Goal: Task Accomplishment & Management: Manage account settings

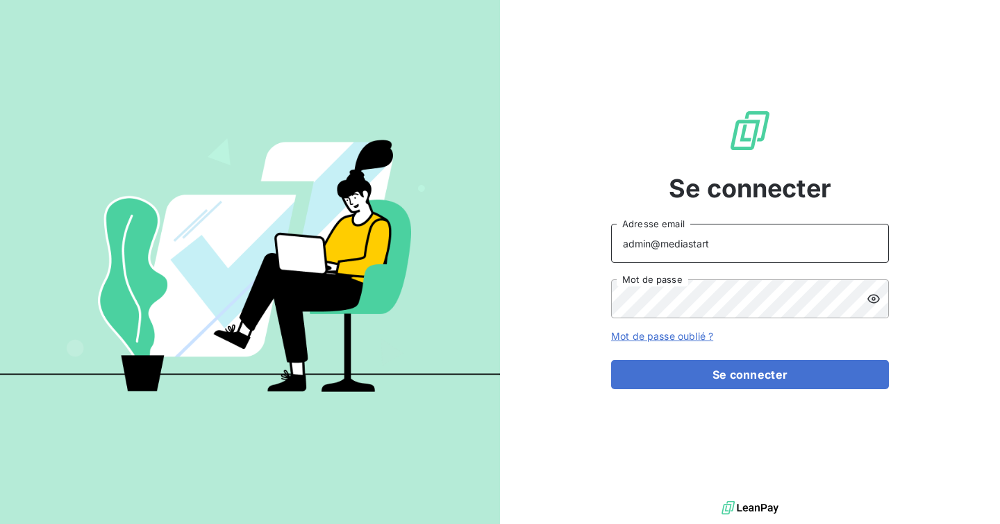
click at [747, 251] on input "admin@mediastart" at bounding box center [750, 243] width 278 height 39
type input "admin@lorcamat"
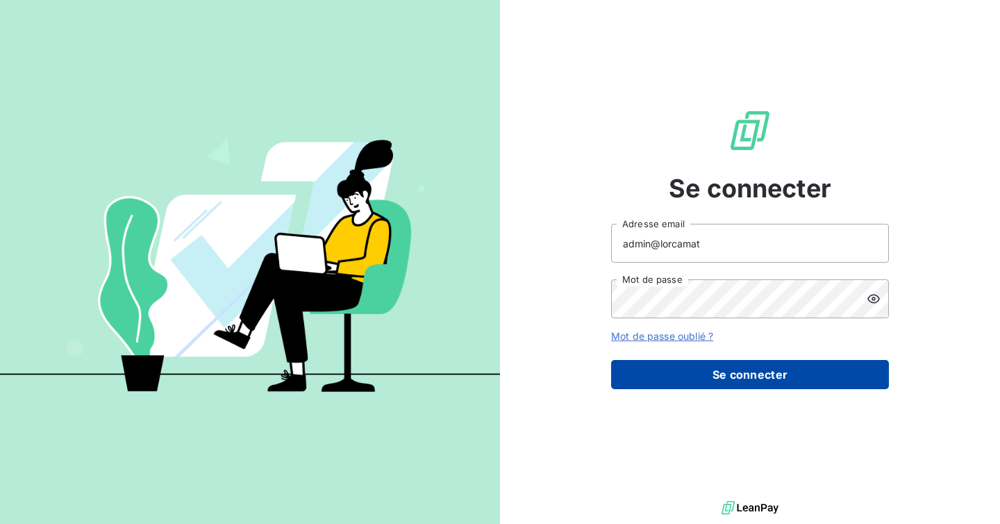
click at [732, 379] on button "Se connecter" at bounding box center [750, 374] width 278 height 29
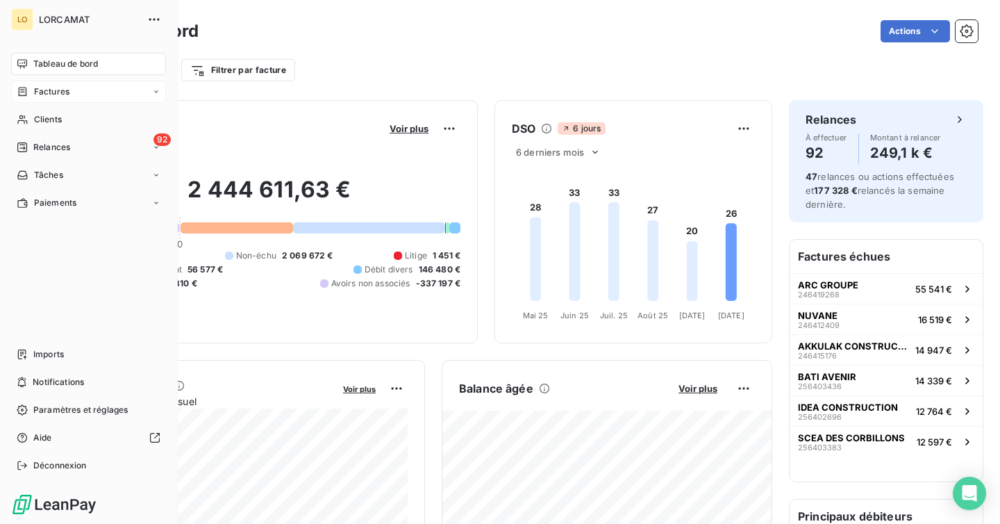
click at [31, 97] on div "Factures" at bounding box center [43, 91] width 53 height 13
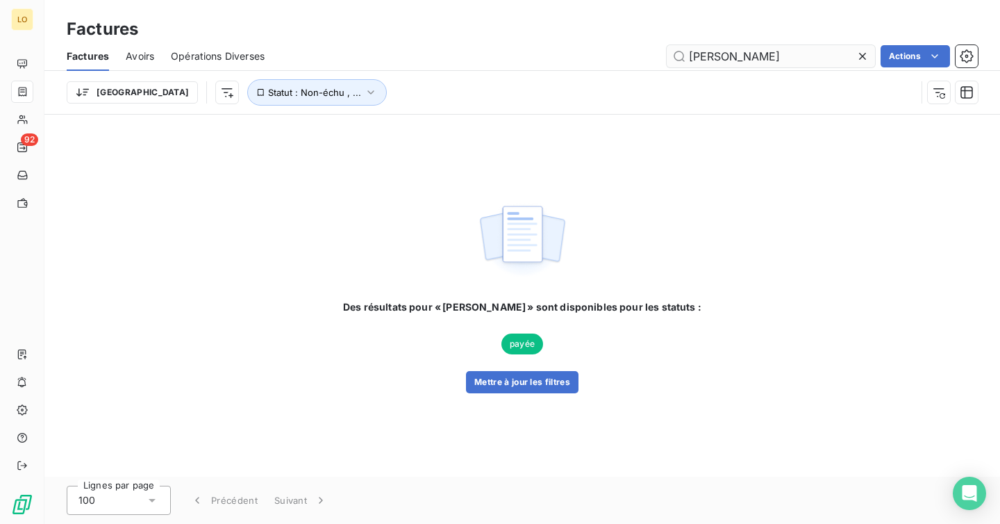
click at [690, 58] on input "[PERSON_NAME]" at bounding box center [771, 56] width 208 height 22
type input "[PERSON_NAME]"
click at [504, 386] on button "Mettre à jour les filtres" at bounding box center [522, 382] width 113 height 22
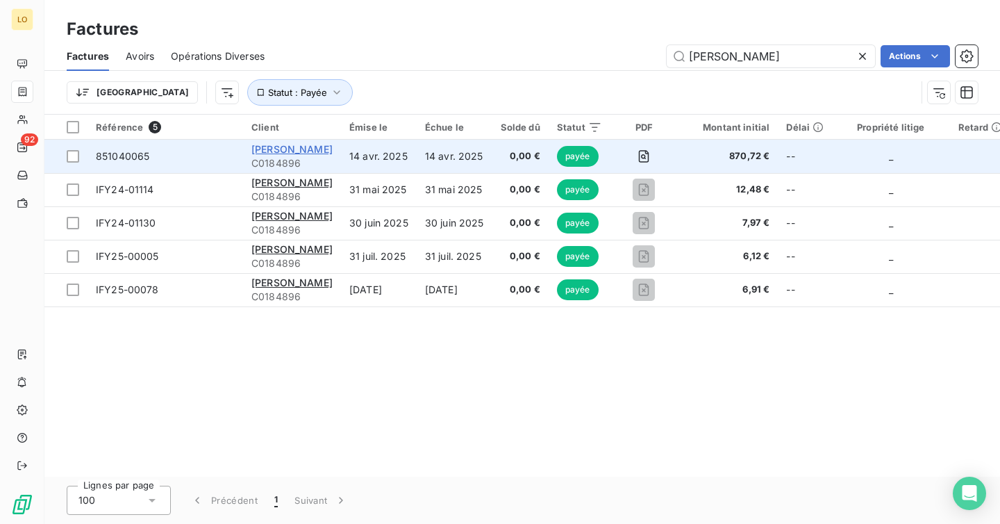
click at [291, 150] on span "[PERSON_NAME]" at bounding box center [291, 149] width 81 height 12
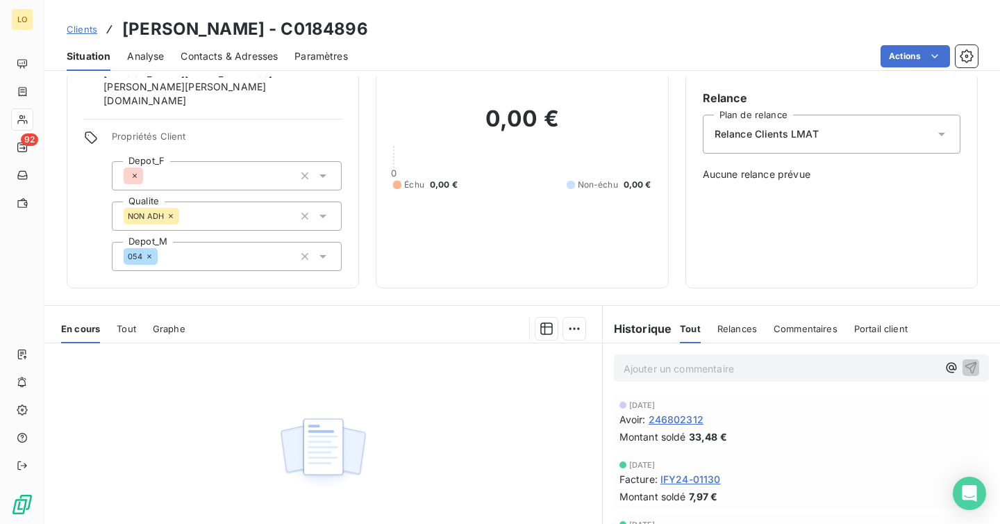
scroll to position [195, 0]
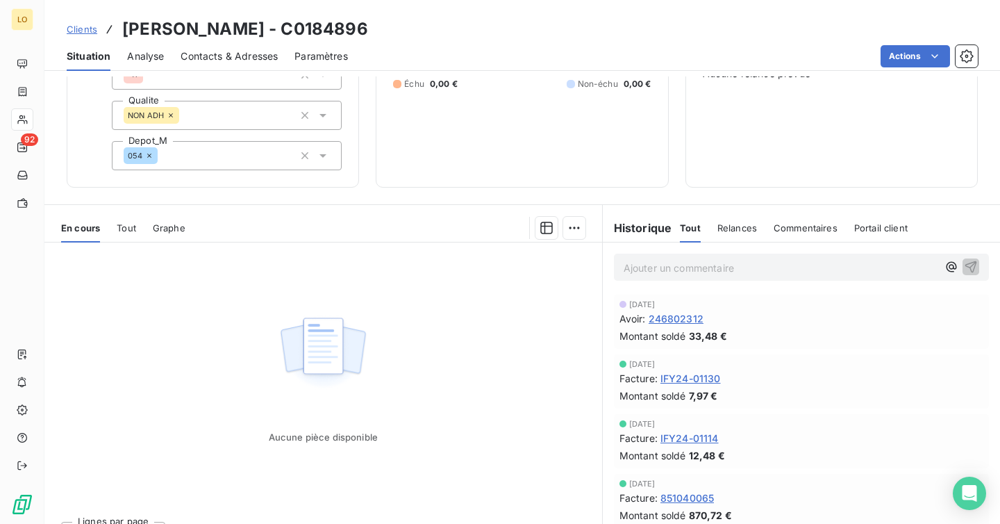
click at [723, 222] on span "Relances" at bounding box center [737, 227] width 40 height 11
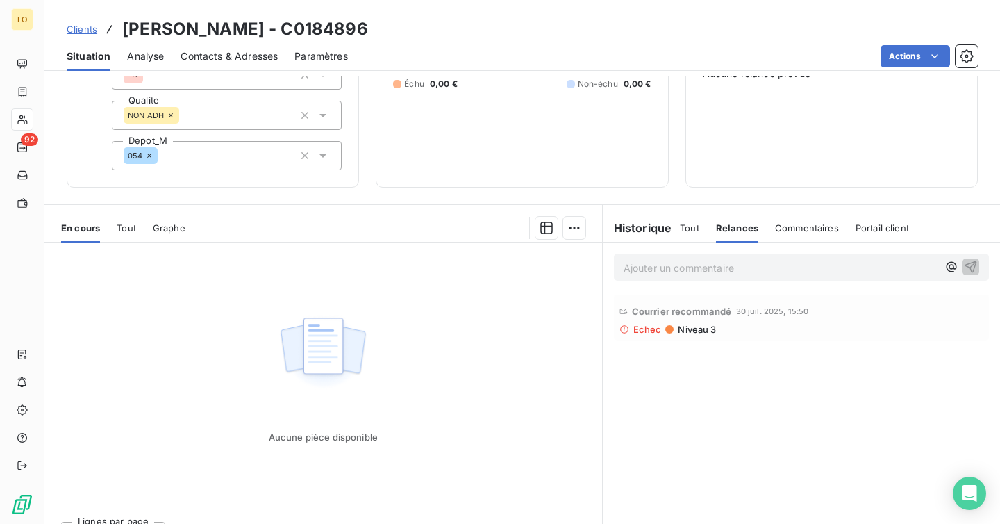
click at [703, 324] on span "Niveau 3" at bounding box center [697, 329] width 40 height 11
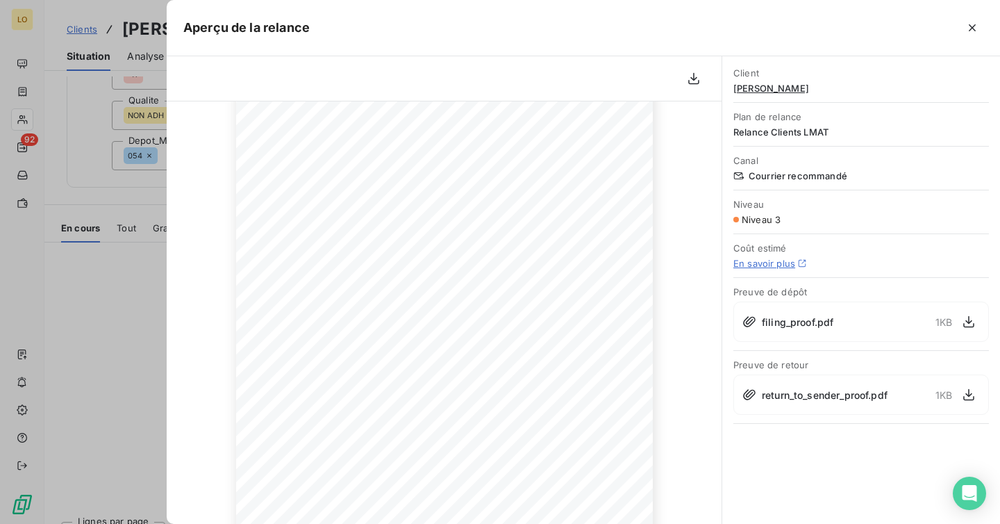
scroll to position [0, 0]
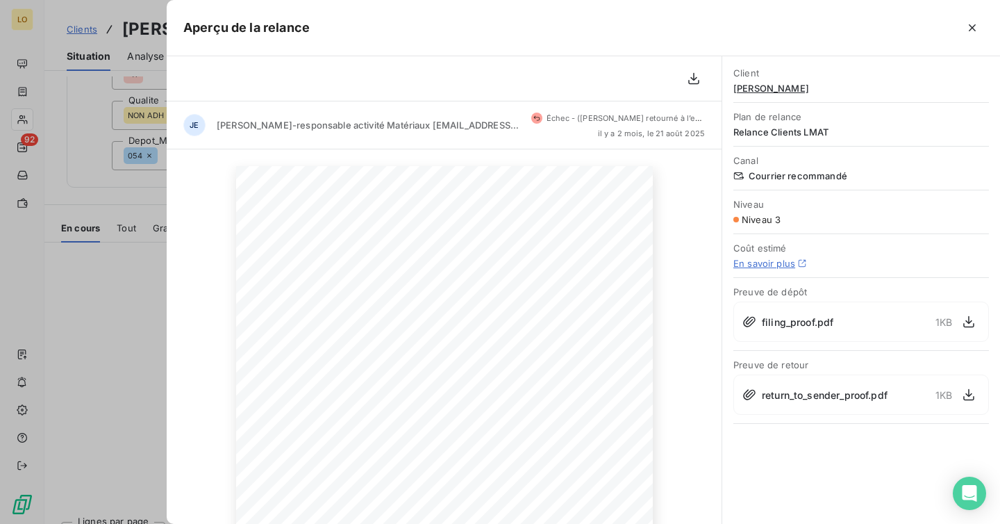
click at [116, 206] on div at bounding box center [500, 262] width 1000 height 524
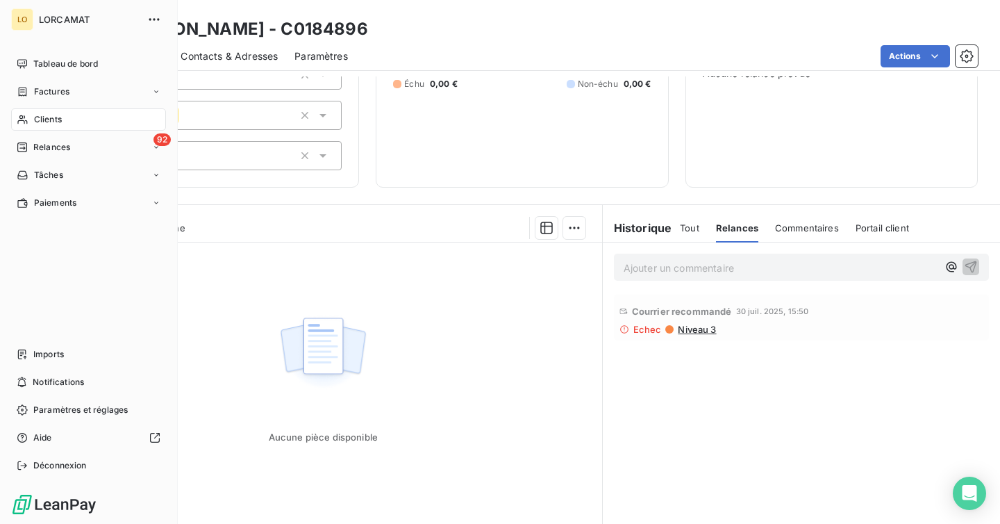
click at [28, 126] on div "Clients" at bounding box center [88, 119] width 155 height 22
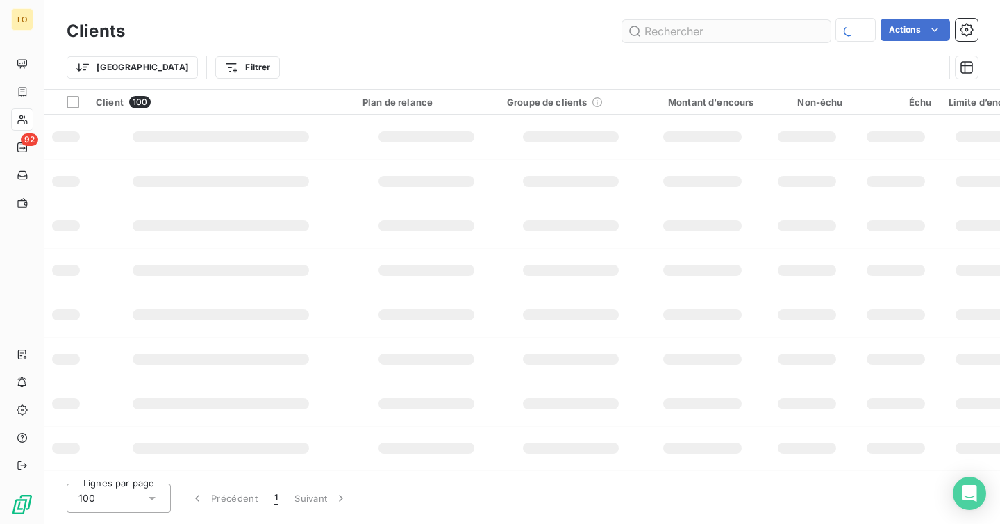
type input "[PERSON_NAME]"
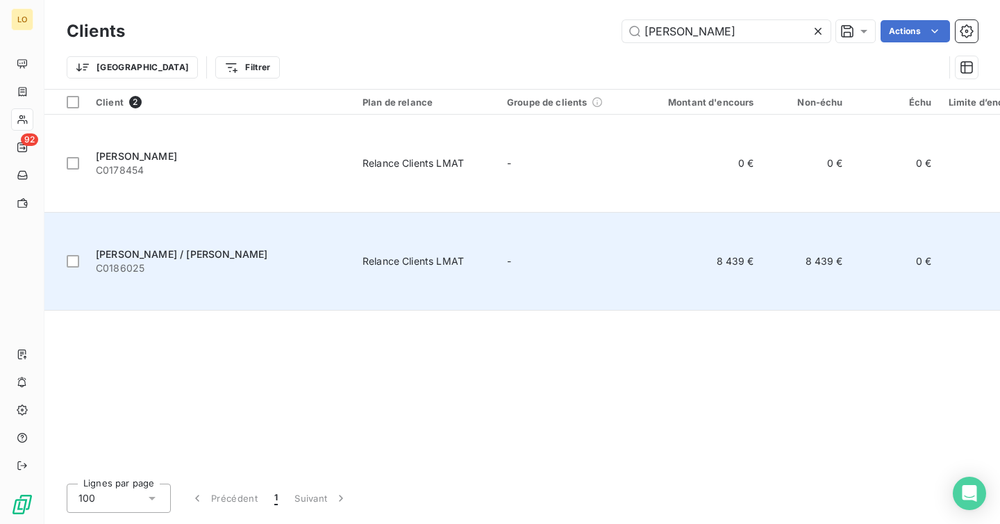
click at [548, 213] on td "-" at bounding box center [571, 262] width 144 height 98
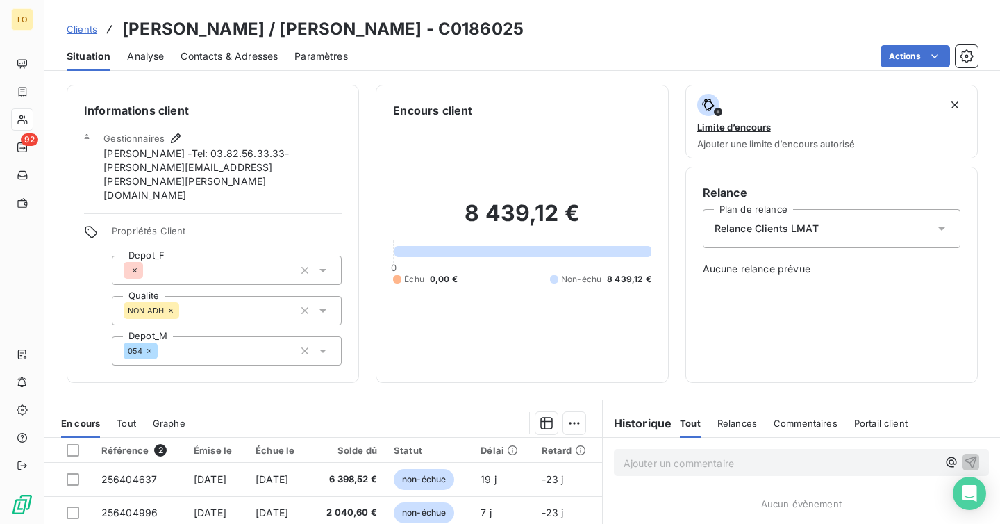
scroll to position [165, 0]
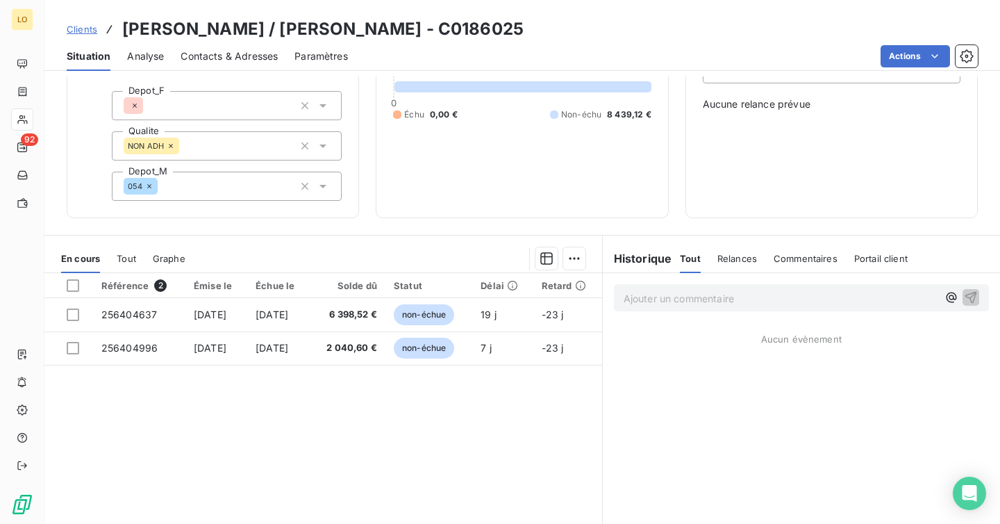
click at [749, 253] on span "Relances" at bounding box center [737, 258] width 40 height 11
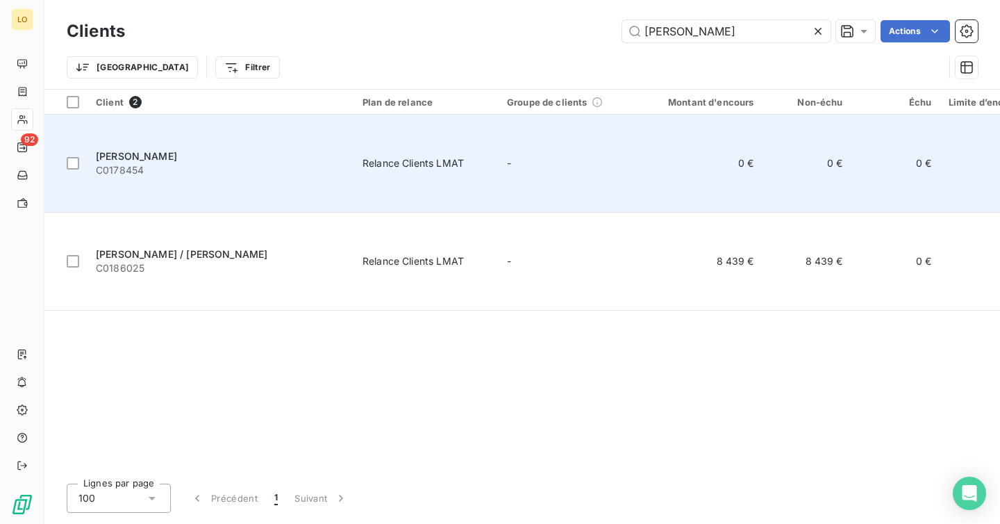
click at [222, 163] on span "C0178454" at bounding box center [221, 170] width 250 height 14
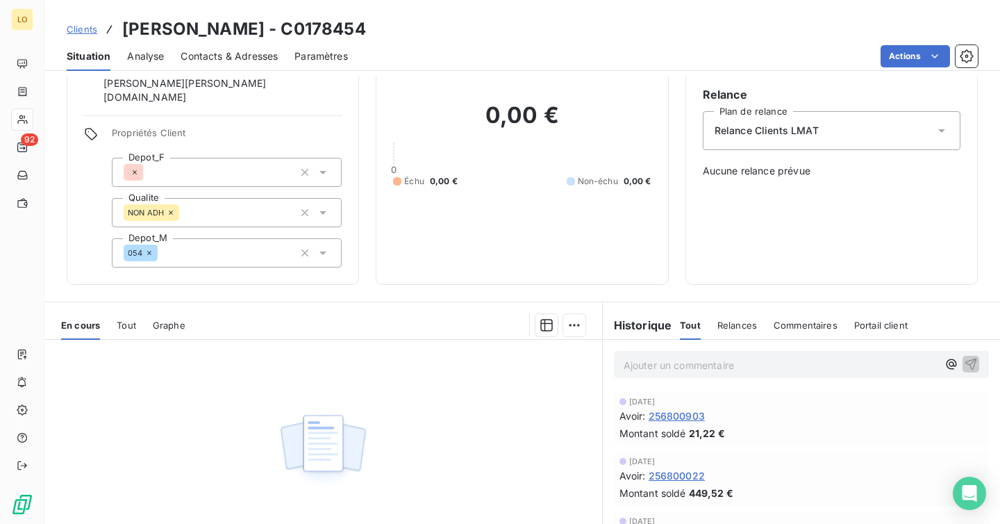
scroll to position [109, 0]
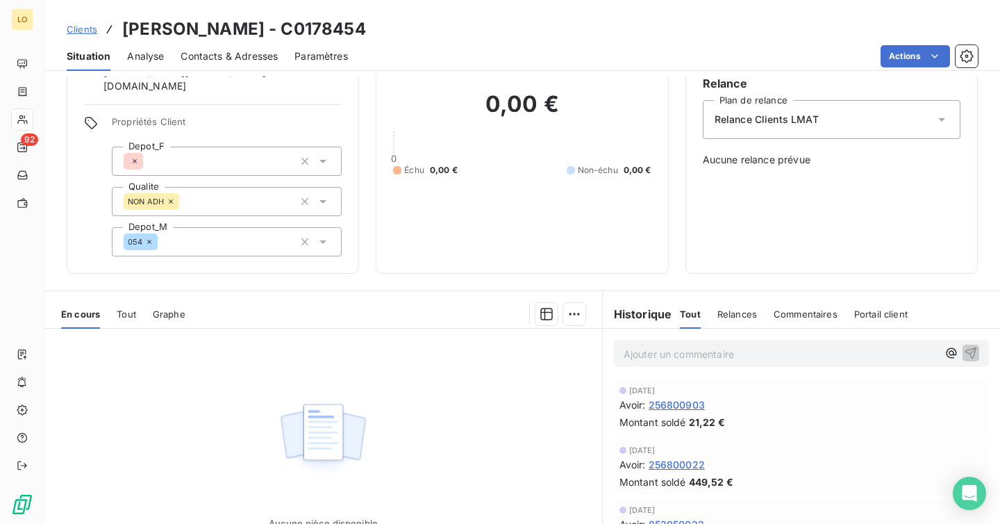
click at [748, 308] on span "Relances" at bounding box center [737, 313] width 40 height 11
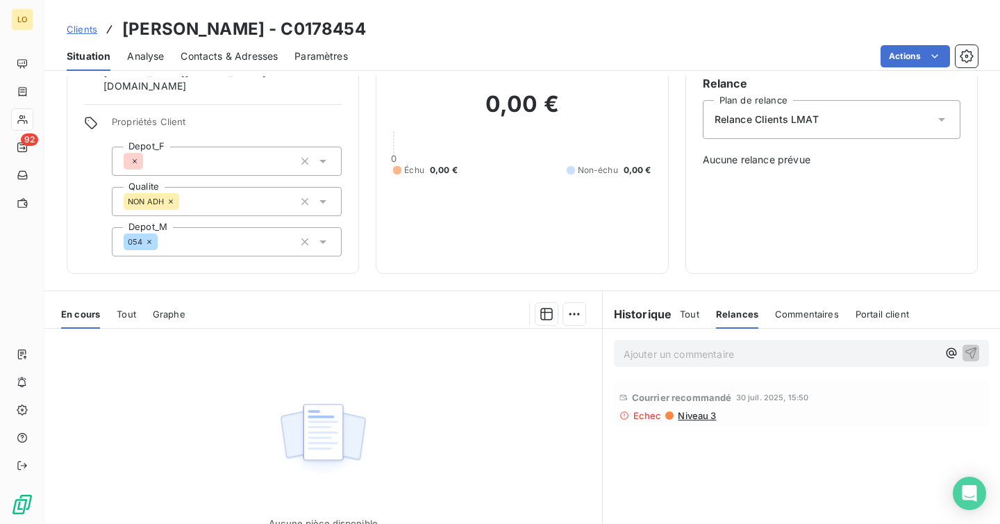
click at [688, 410] on span "Niveau 3" at bounding box center [697, 415] width 40 height 11
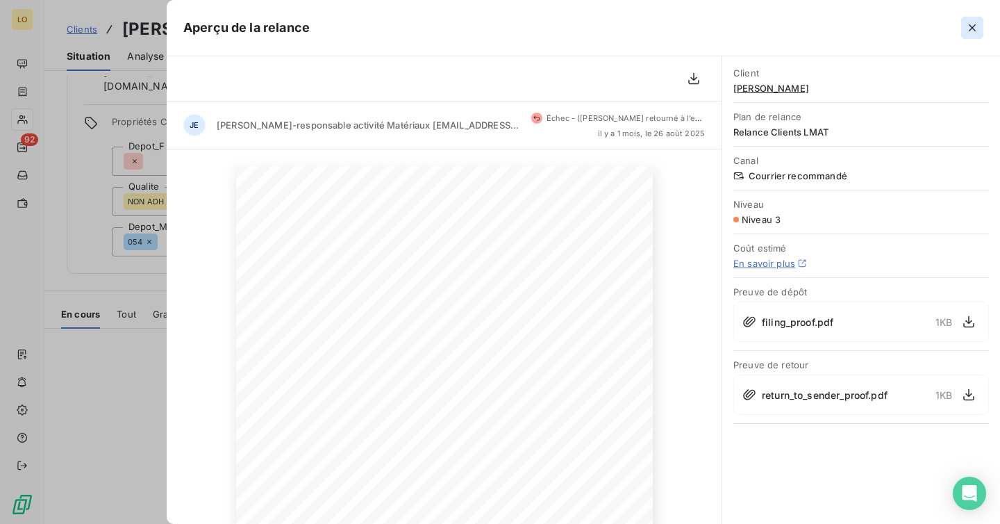
click at [972, 28] on icon "button" at bounding box center [972, 27] width 7 height 7
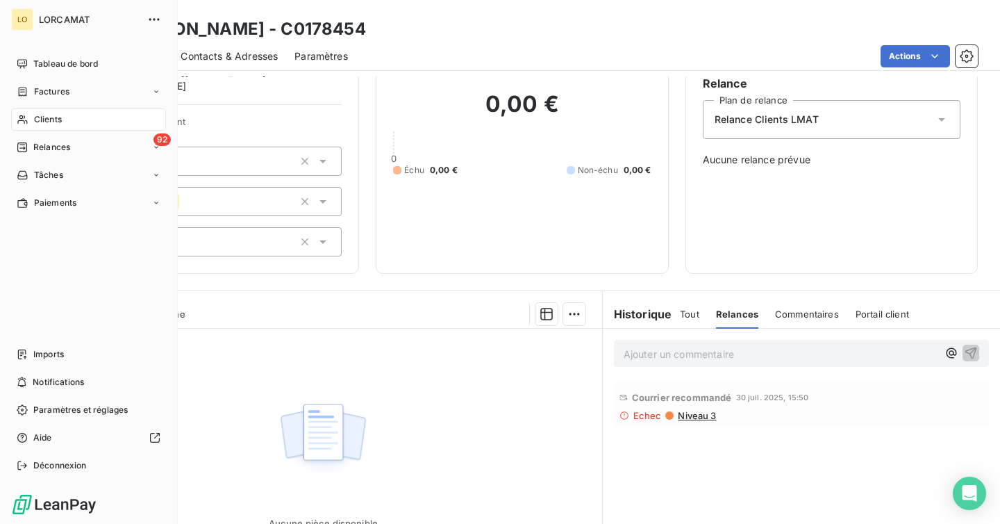
click at [22, 119] on icon at bounding box center [23, 119] width 12 height 11
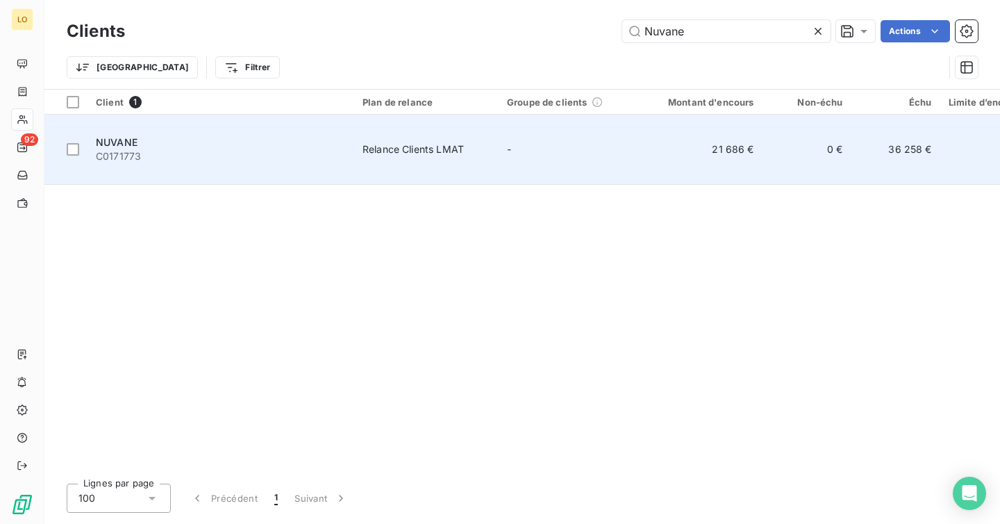
type input "Nuvane"
click at [605, 149] on td "-" at bounding box center [571, 150] width 144 height 70
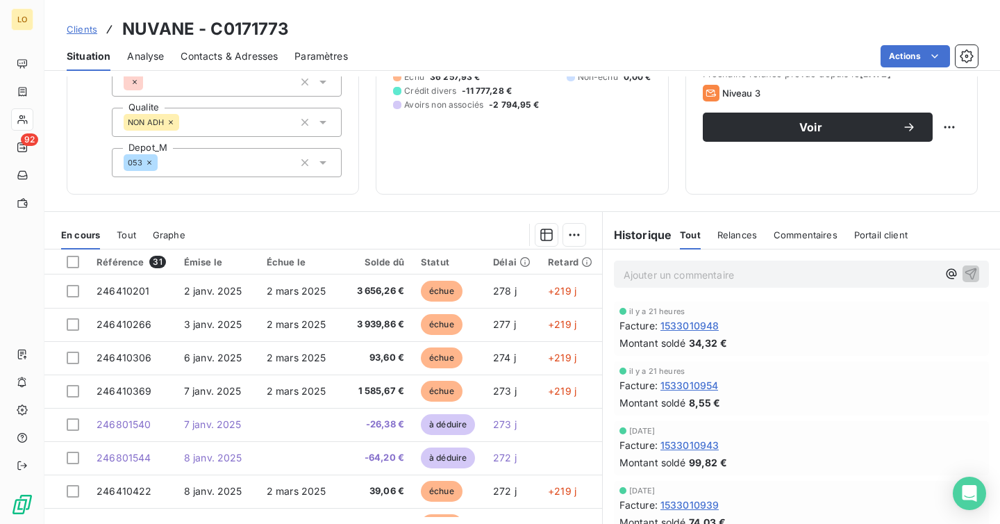
scroll to position [209, 0]
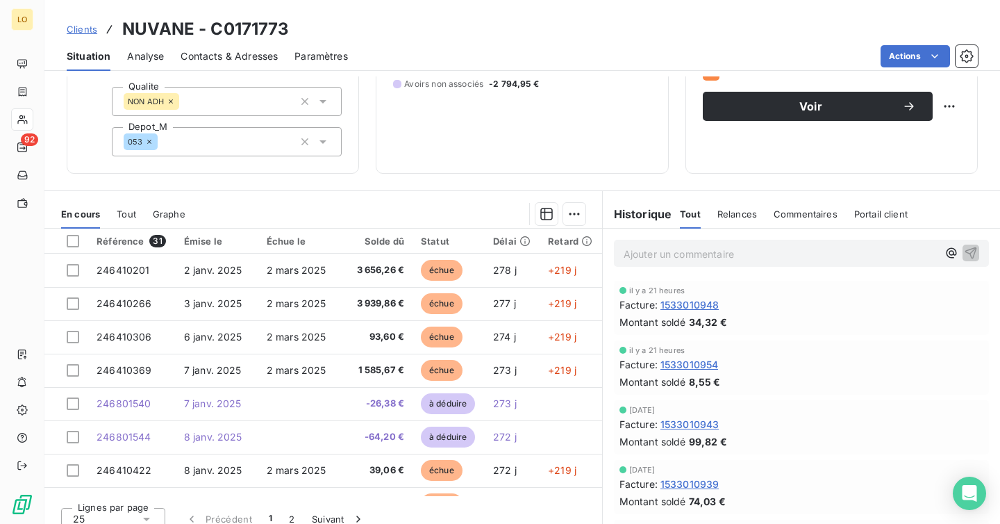
click at [742, 206] on div "Relances" at bounding box center [737, 213] width 40 height 29
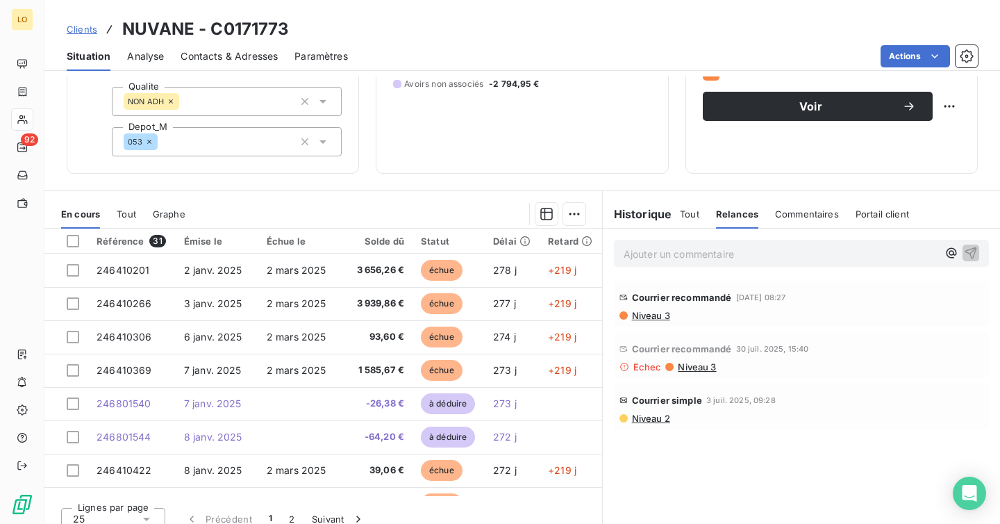
click at [651, 310] on span "Niveau 3" at bounding box center [651, 315] width 40 height 11
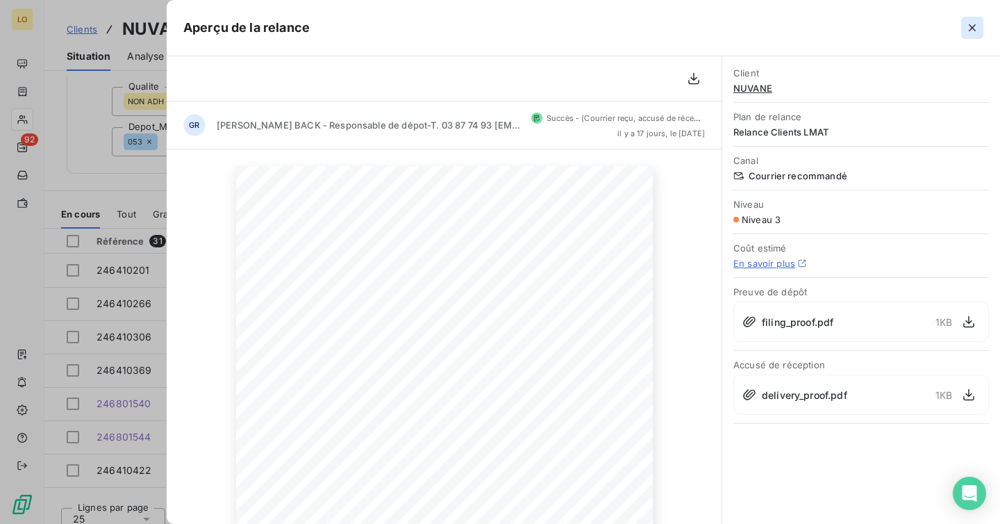
click at [967, 25] on icon "button" at bounding box center [972, 28] width 14 height 14
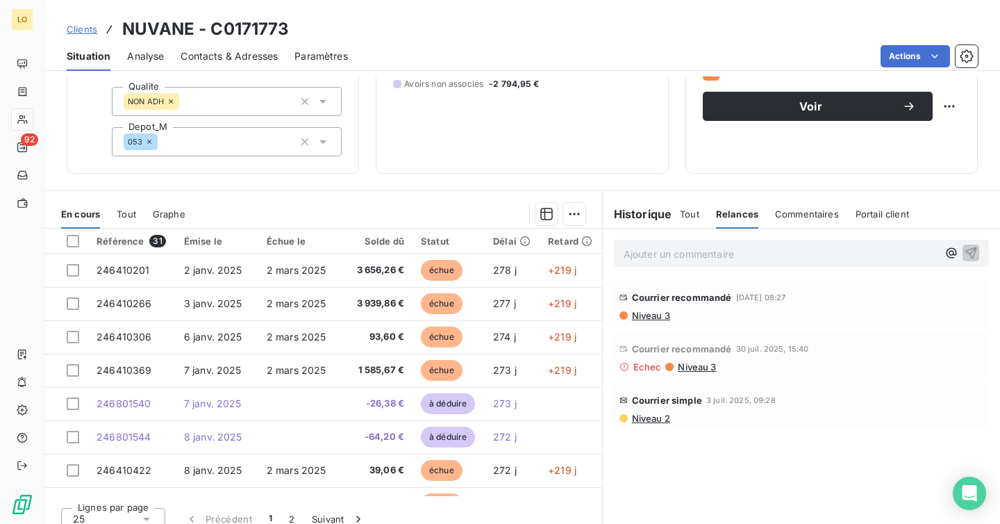
click at [690, 361] on span "Niveau 3" at bounding box center [697, 366] width 40 height 11
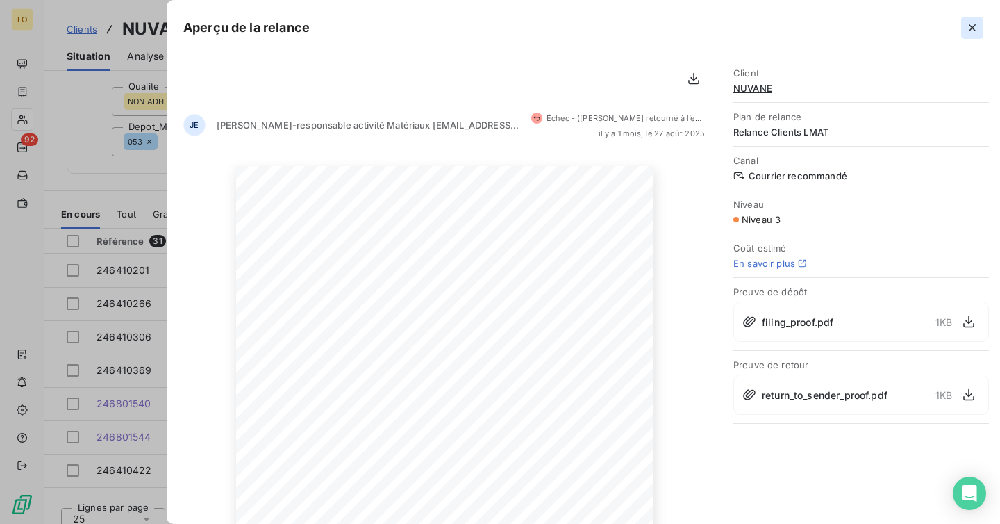
click at [973, 34] on icon "button" at bounding box center [972, 28] width 14 height 14
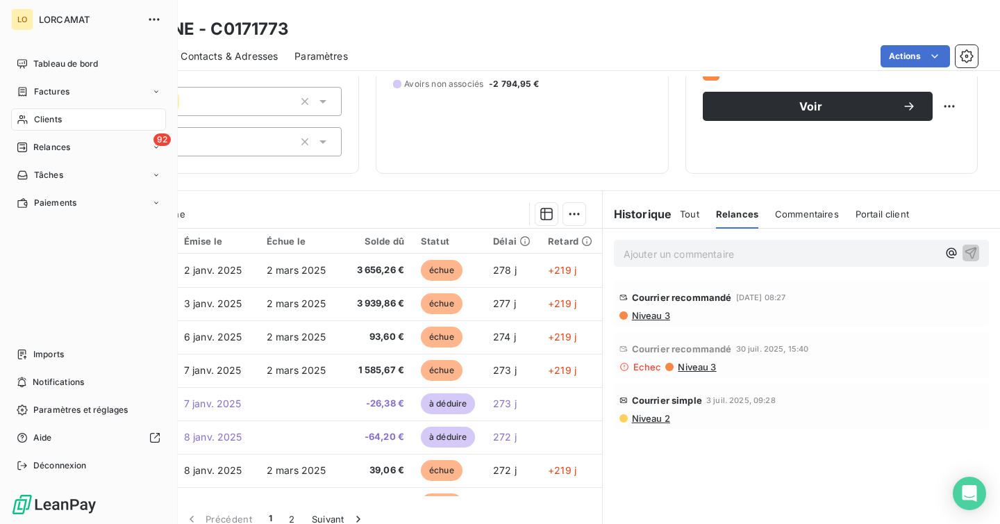
click at [30, 118] on div "Clients" at bounding box center [88, 119] width 155 height 22
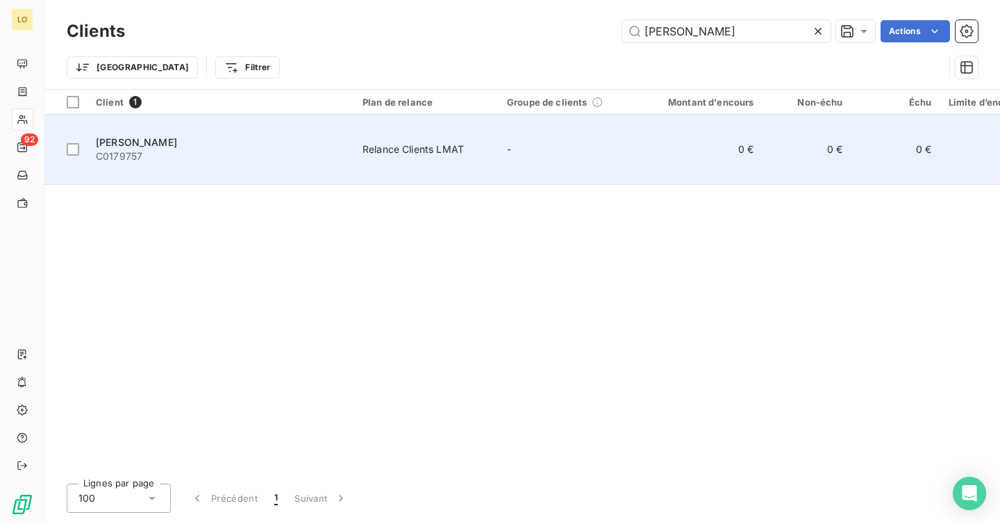
type input "[PERSON_NAME]"
click at [669, 128] on td "0 €" at bounding box center [702, 150] width 119 height 70
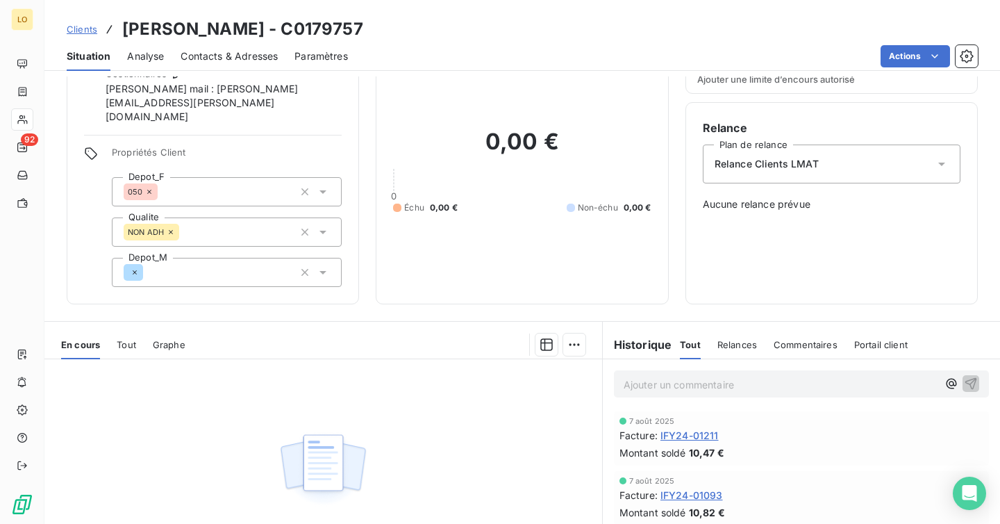
scroll to position [154, 0]
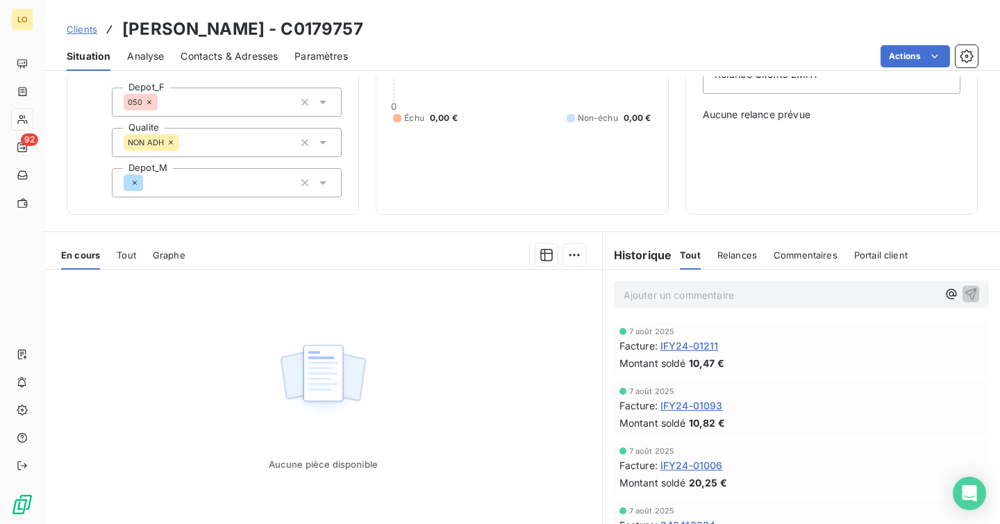
click at [731, 249] on span "Relances" at bounding box center [737, 254] width 40 height 11
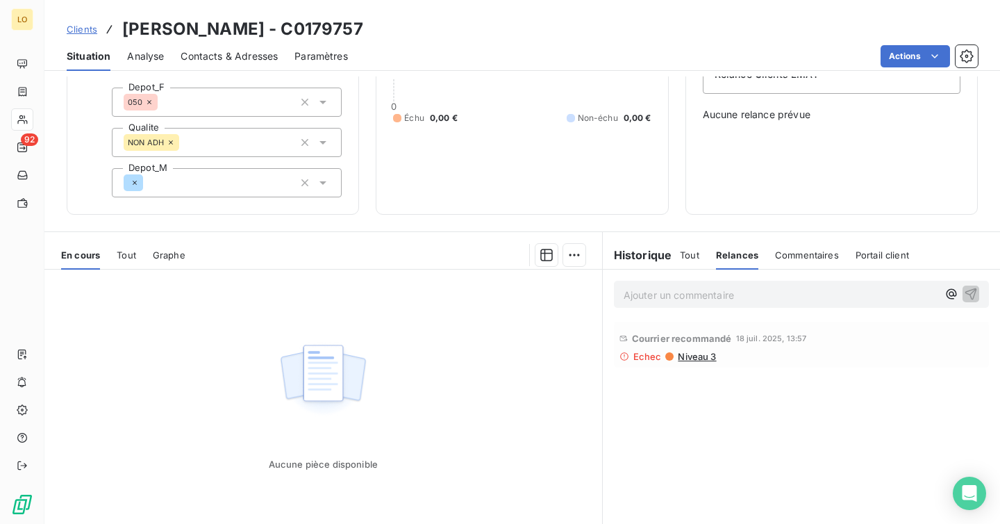
click at [688, 351] on span "Niveau 3" at bounding box center [697, 356] width 40 height 11
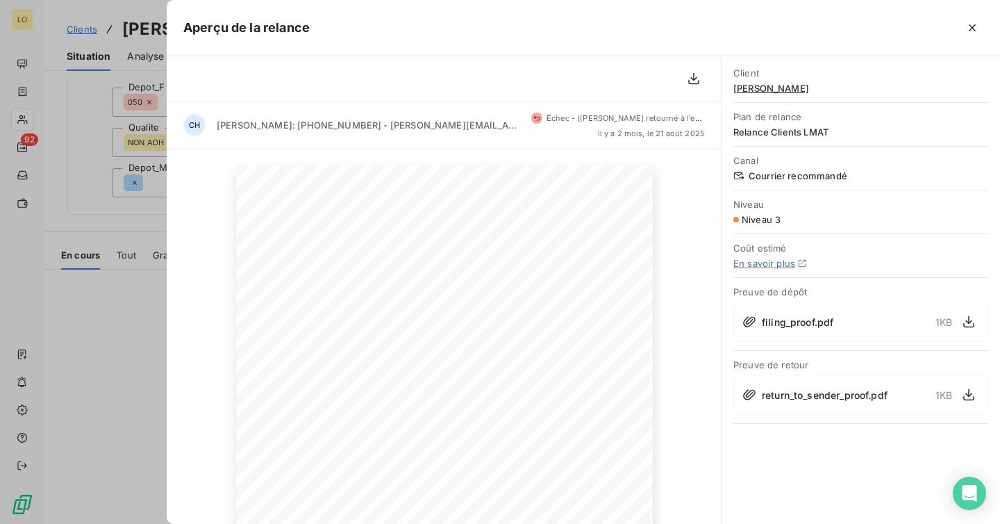
click at [110, 215] on div at bounding box center [500, 262] width 1000 height 524
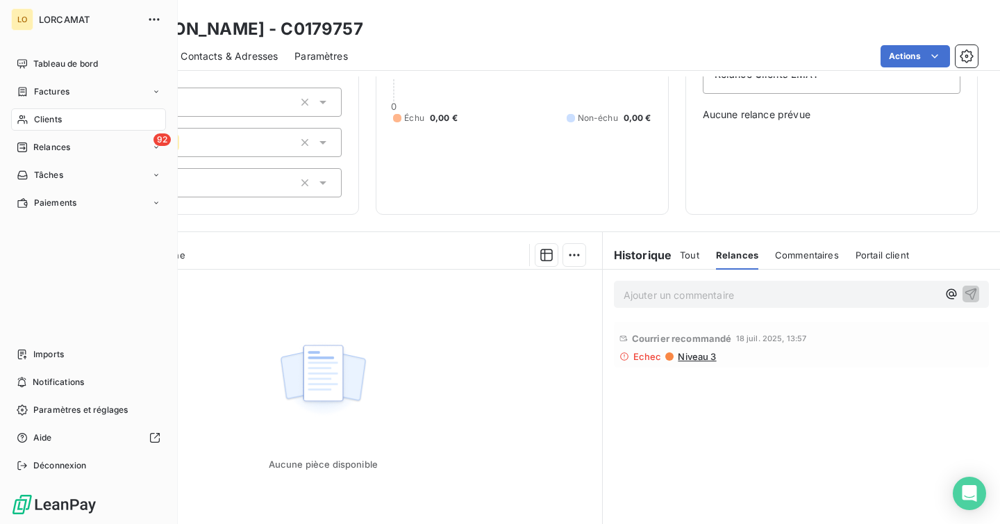
click at [24, 115] on icon at bounding box center [23, 119] width 12 height 11
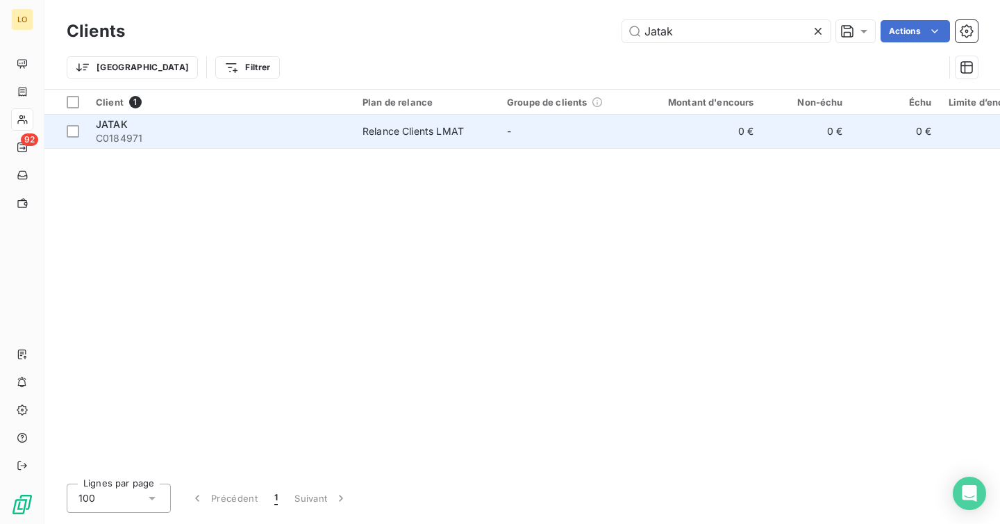
type input "Jatak"
click at [718, 129] on td "0 €" at bounding box center [702, 131] width 119 height 33
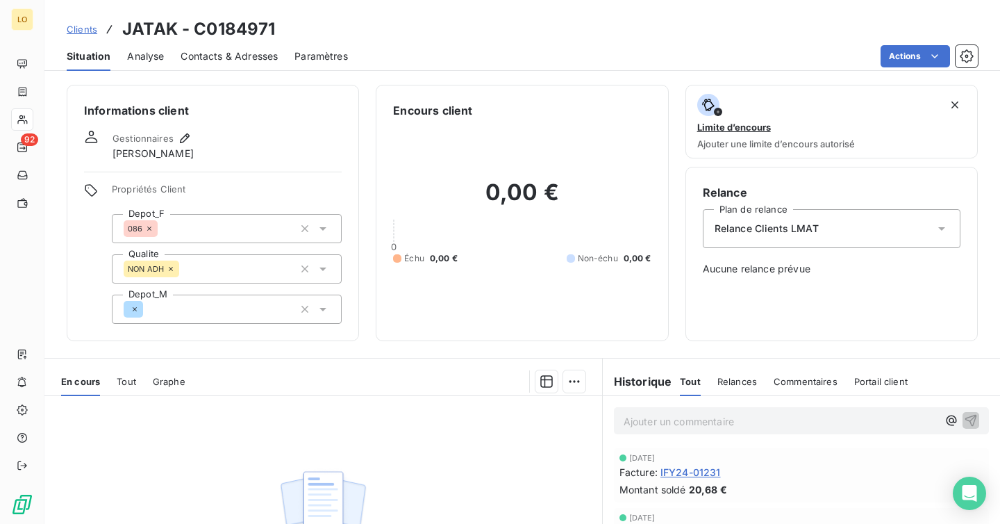
scroll to position [53, 0]
click at [740, 372] on div "Relances" at bounding box center [737, 381] width 40 height 29
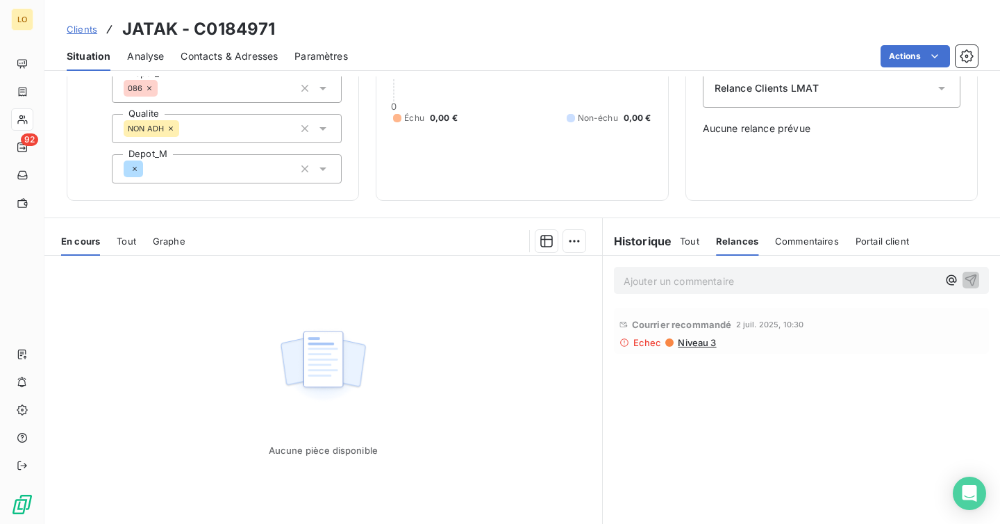
scroll to position [161, 0]
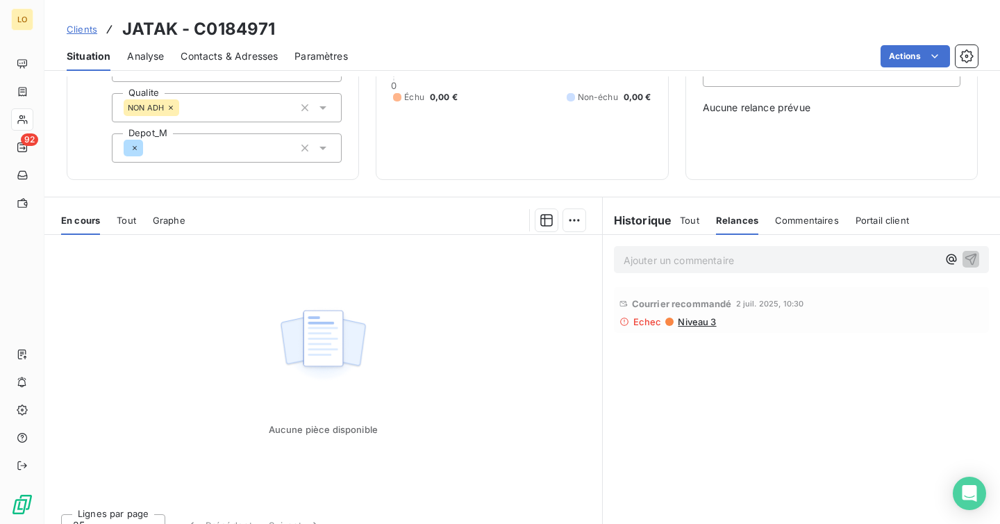
click at [688, 325] on span "Niveau 3" at bounding box center [697, 321] width 40 height 11
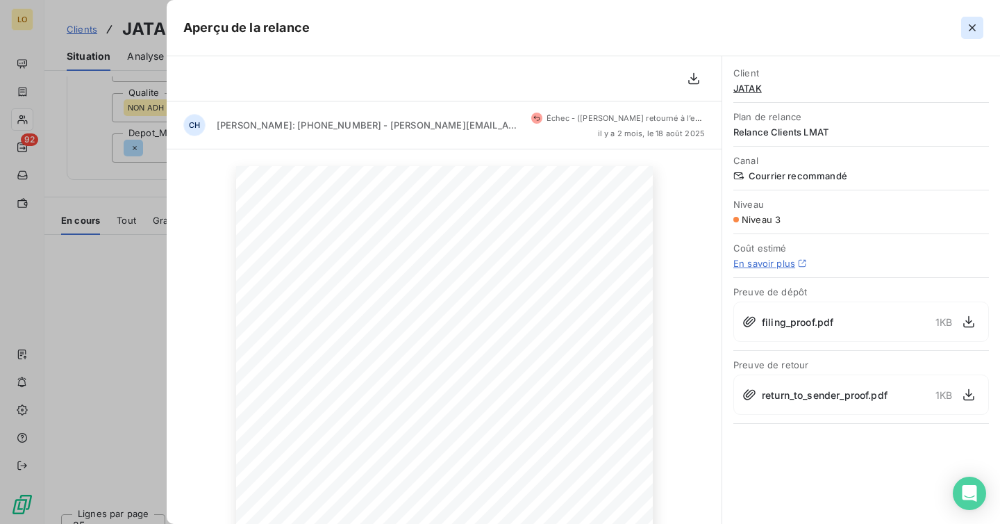
click at [964, 31] on button "button" at bounding box center [972, 28] width 22 height 22
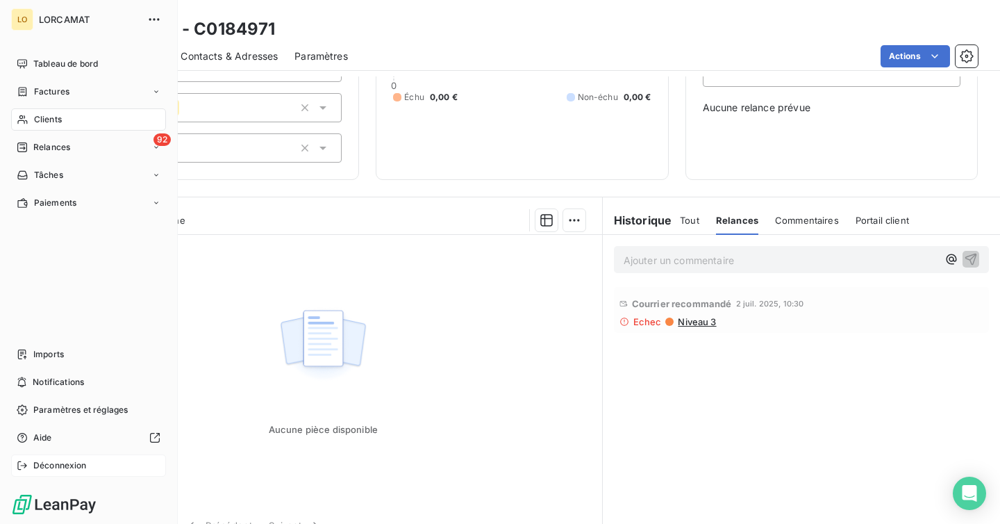
click at [48, 469] on span "Déconnexion" at bounding box center [59, 465] width 53 height 13
